Goal: Information Seeking & Learning: Understand process/instructions

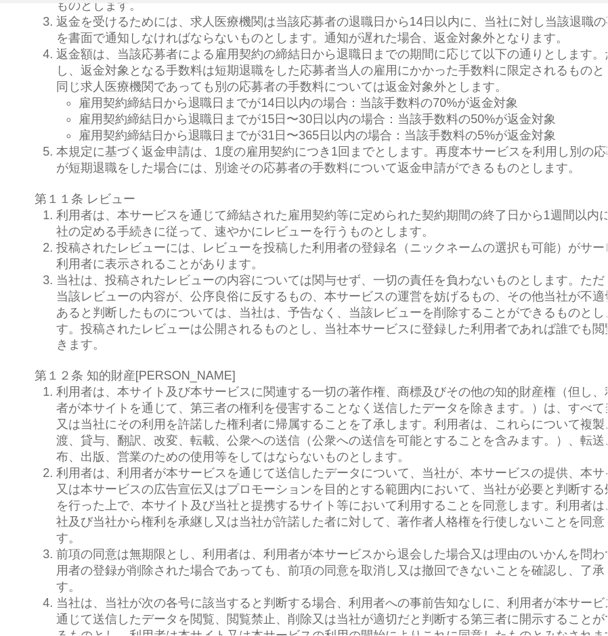
scroll to position [3686, 0]
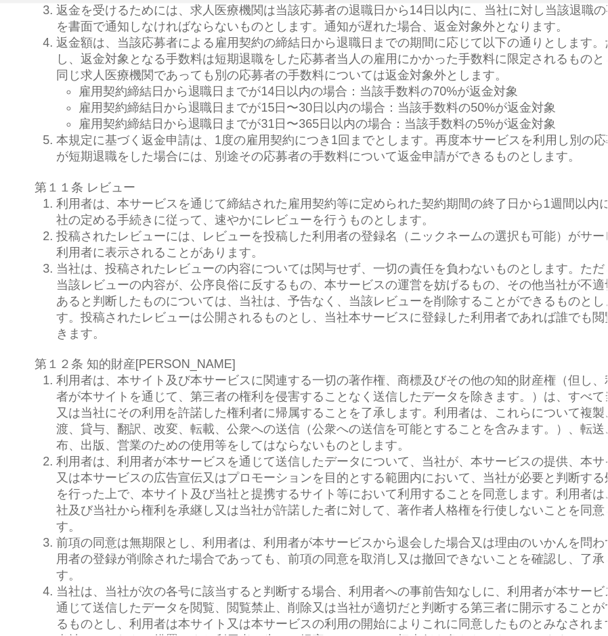
click at [230, 114] on span "雇用契約締結日から退職日までが15日〜30日以内の場合：当該手数料の50%が返金対象" at bounding box center [318, 108] width 478 height 14
drag, startPoint x: 37, startPoint y: 223, endPoint x: 251, endPoint y: 220, distance: 213.3
copy span "第１０条 早期退職に伴う返金規定"
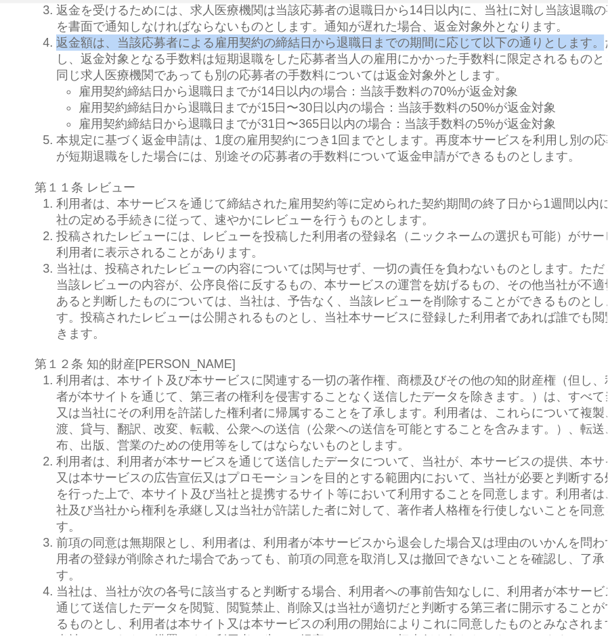
scroll to position [3686, 55]
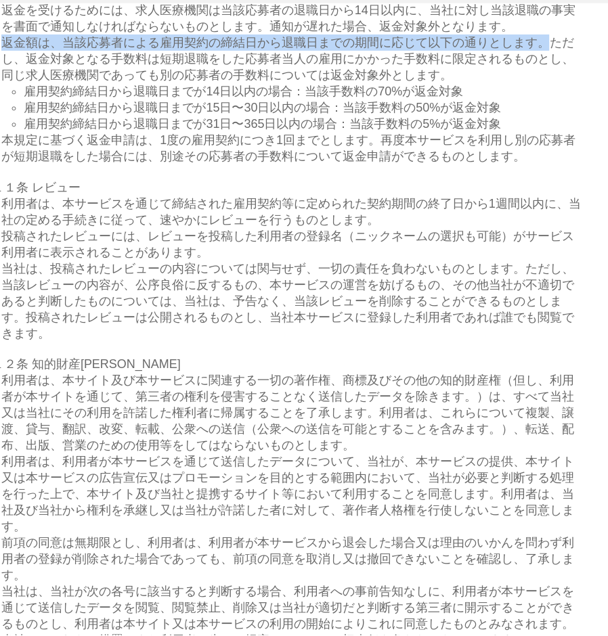
drag, startPoint x: 60, startPoint y: 443, endPoint x: 544, endPoint y: 442, distance: 484.8
click at [544, 82] on span "返金額は、当該応募者による雇用契約の締結日から退職日までの期間に応じて以下の通りとします。ただし、返金対象となる手数料は短期退職をした応募者当人の雇用にかかっ…" at bounding box center [287, 59] width 573 height 46
copy span "返金額は、当該応募者による雇用契約の締結日から退職日までの期間に応じて以下の通りとします。"
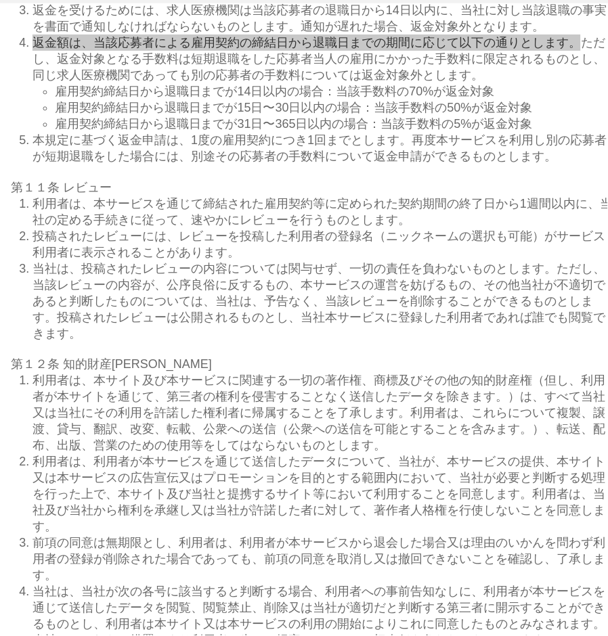
scroll to position [3686, 0]
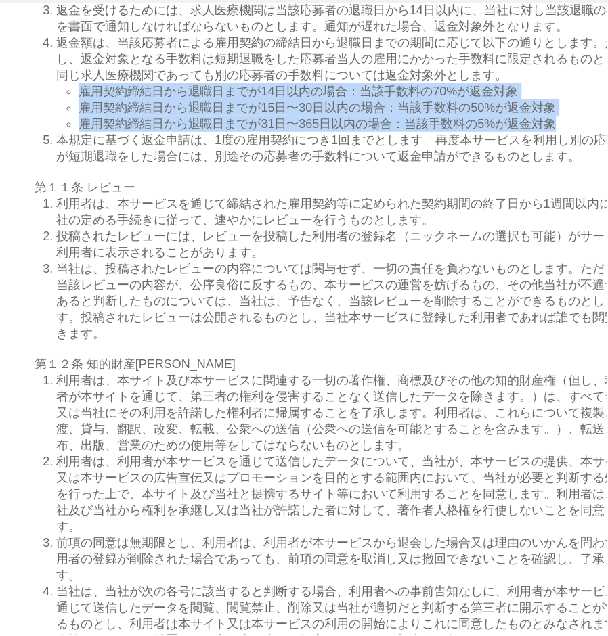
drag, startPoint x: 78, startPoint y: 492, endPoint x: 565, endPoint y: 529, distance: 489.0
click at [565, 132] on ul "雇用契約締結日から退職日までが14日以内の場合：当該手数料の70%が返金対象 雇用契約締結日から退職日までが15日〜30日以内の場合：当該手数料の50%が返金…" at bounding box center [350, 107] width 576 height 49
copy ul "雇用契約締結日から退職日までが14日以内の場合：当該手数料の70%が返金対象 雇用契約締結日から退職日までが15日〜30日以内の場合：当該手数料の50%が返金…"
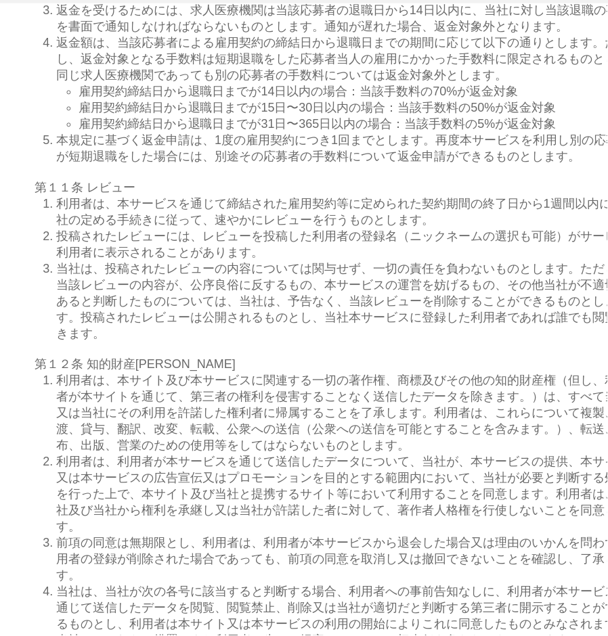
click at [464, 82] on span "返金額は、当該応募者による雇用契約の締結日から退職日までの期間に応じて以下の通りとします。ただし、返金対象となる手数料は短期退職をした応募者当人の雇用にかかっ…" at bounding box center [342, 59] width 573 height 46
